Goal: Task Accomplishment & Management: Manage account settings

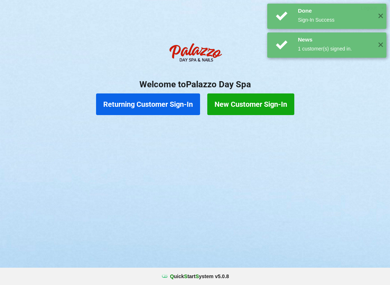
click at [157, 107] on button "Returning Customer Sign-In" at bounding box center [148, 105] width 104 height 22
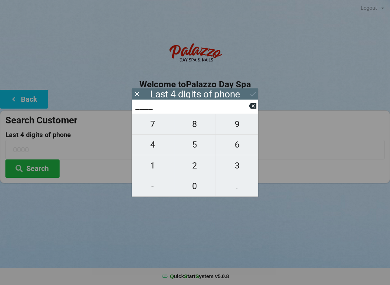
click at [236, 171] on span "3" at bounding box center [237, 165] width 42 height 15
type input "3___"
click at [197, 131] on span "8" at bounding box center [195, 124] width 42 height 15
type input "38__"
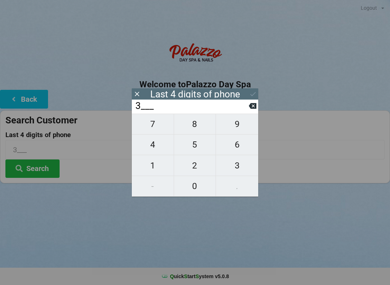
type input "38__"
click at [195, 131] on span "8" at bounding box center [195, 124] width 42 height 15
type input "388_"
click at [236, 150] on span "6" at bounding box center [237, 144] width 42 height 15
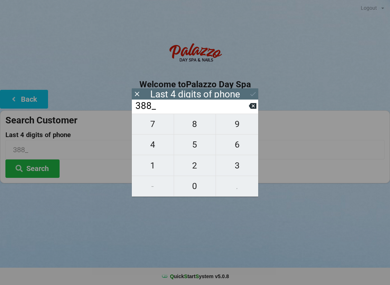
type input "3886"
click at [33, 171] on button "Search" at bounding box center [32, 169] width 54 height 18
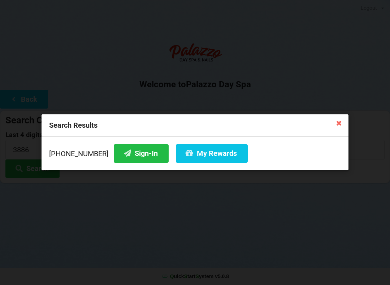
click at [148, 145] on button "Sign-In" at bounding box center [141, 153] width 55 height 18
